Goal: Check status

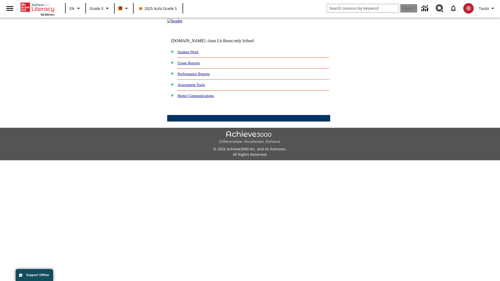
click at [199, 76] on link "Performance Reports" at bounding box center [194, 74] width 32 height 4
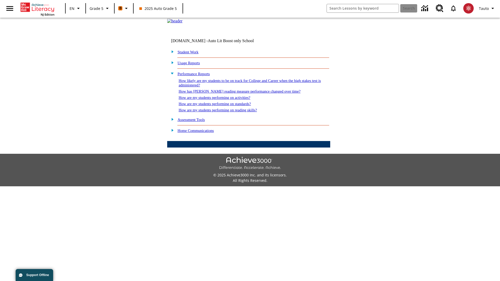
click at [220, 100] on link "How are my students performing on activities?" at bounding box center [215, 98] width 72 height 4
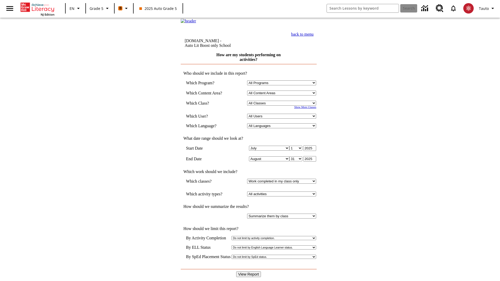
click at [283, 106] on select "Select a Class: All Classes 2025 Auto Grade 5 OL 2025 Auto Grade 6" at bounding box center [281, 103] width 69 height 5
select select "11133131"
